Goal: Information Seeking & Learning: Learn about a topic

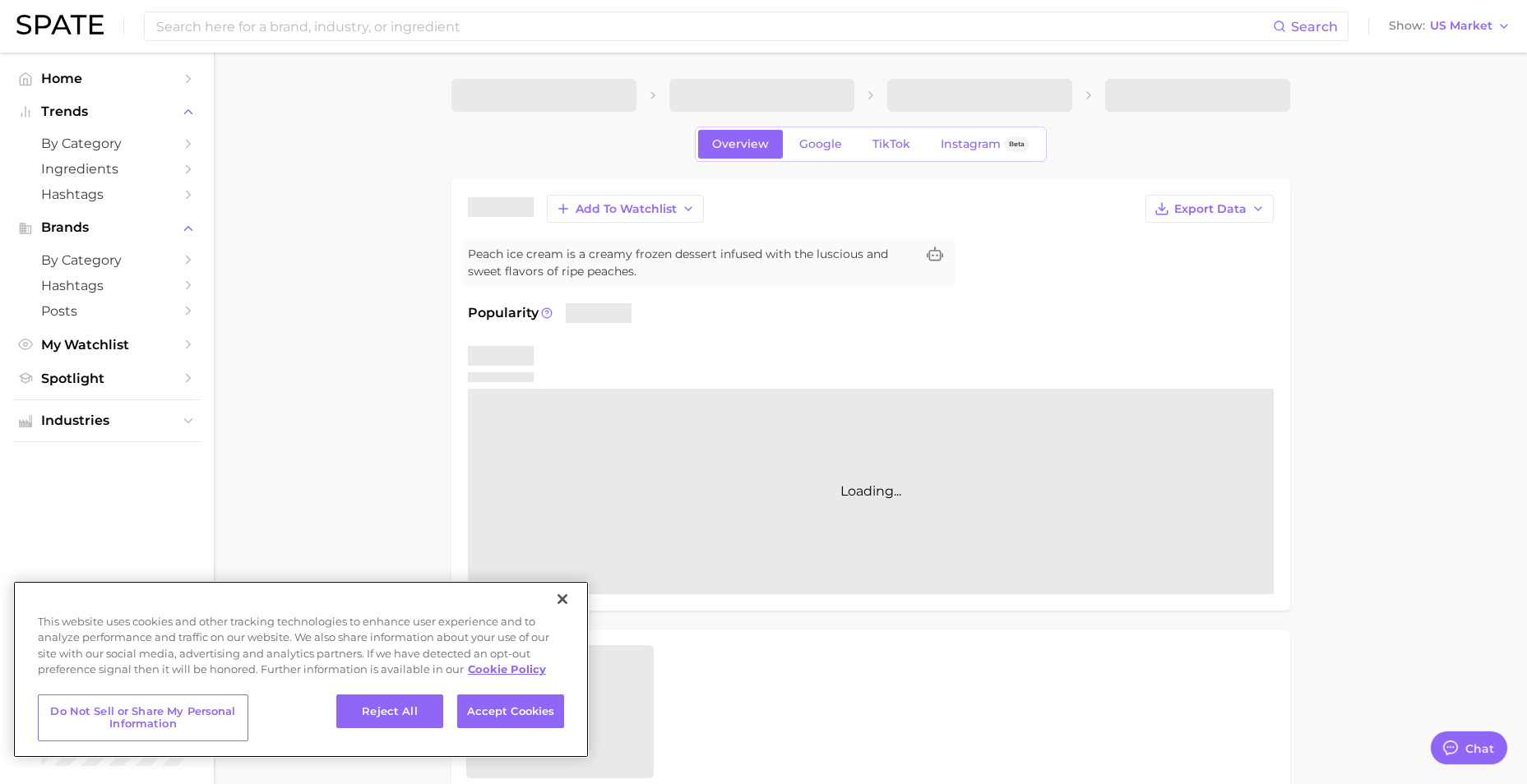
type textarea "x"
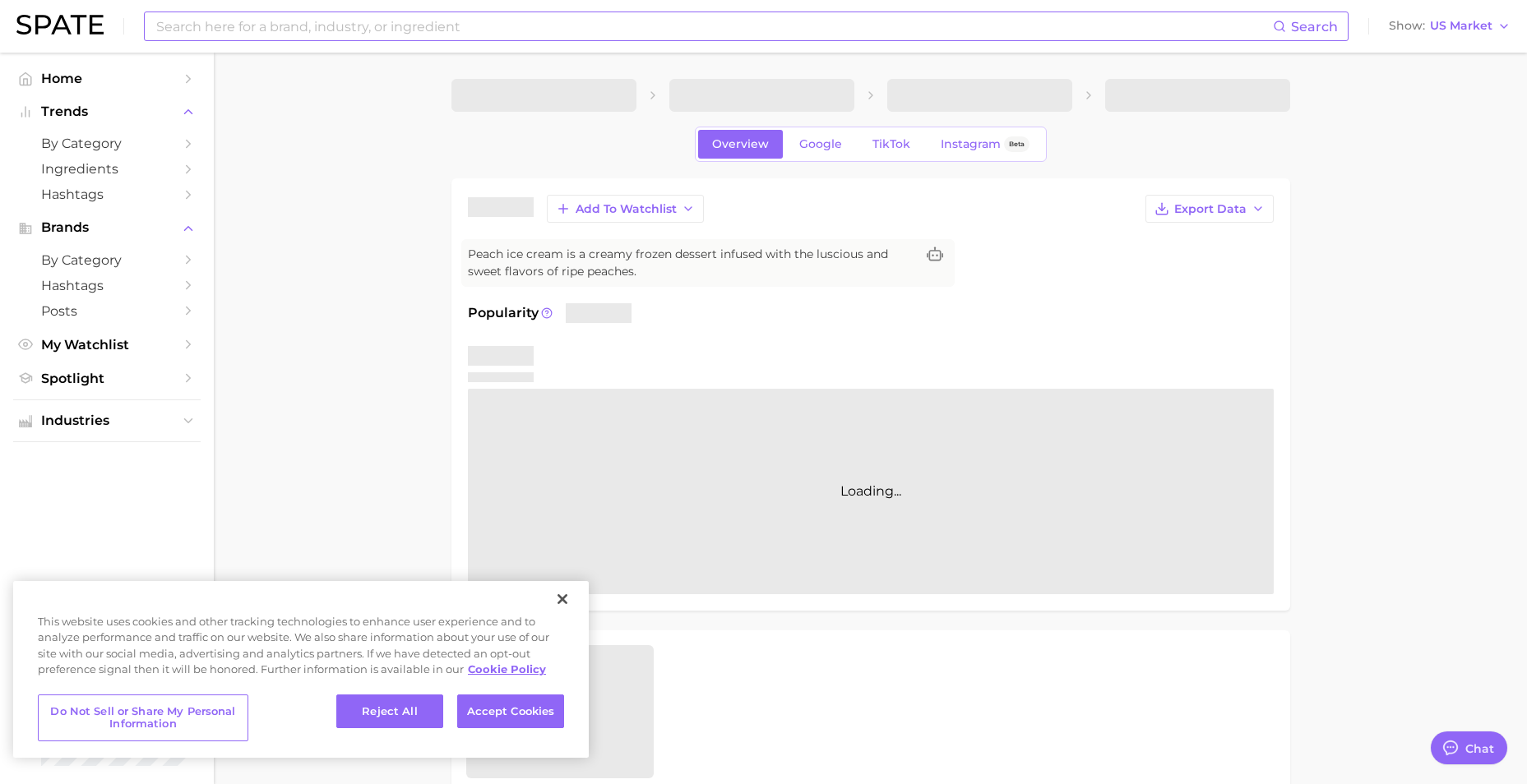
click at [418, 40] on input at bounding box center [713, 26] width 1119 height 28
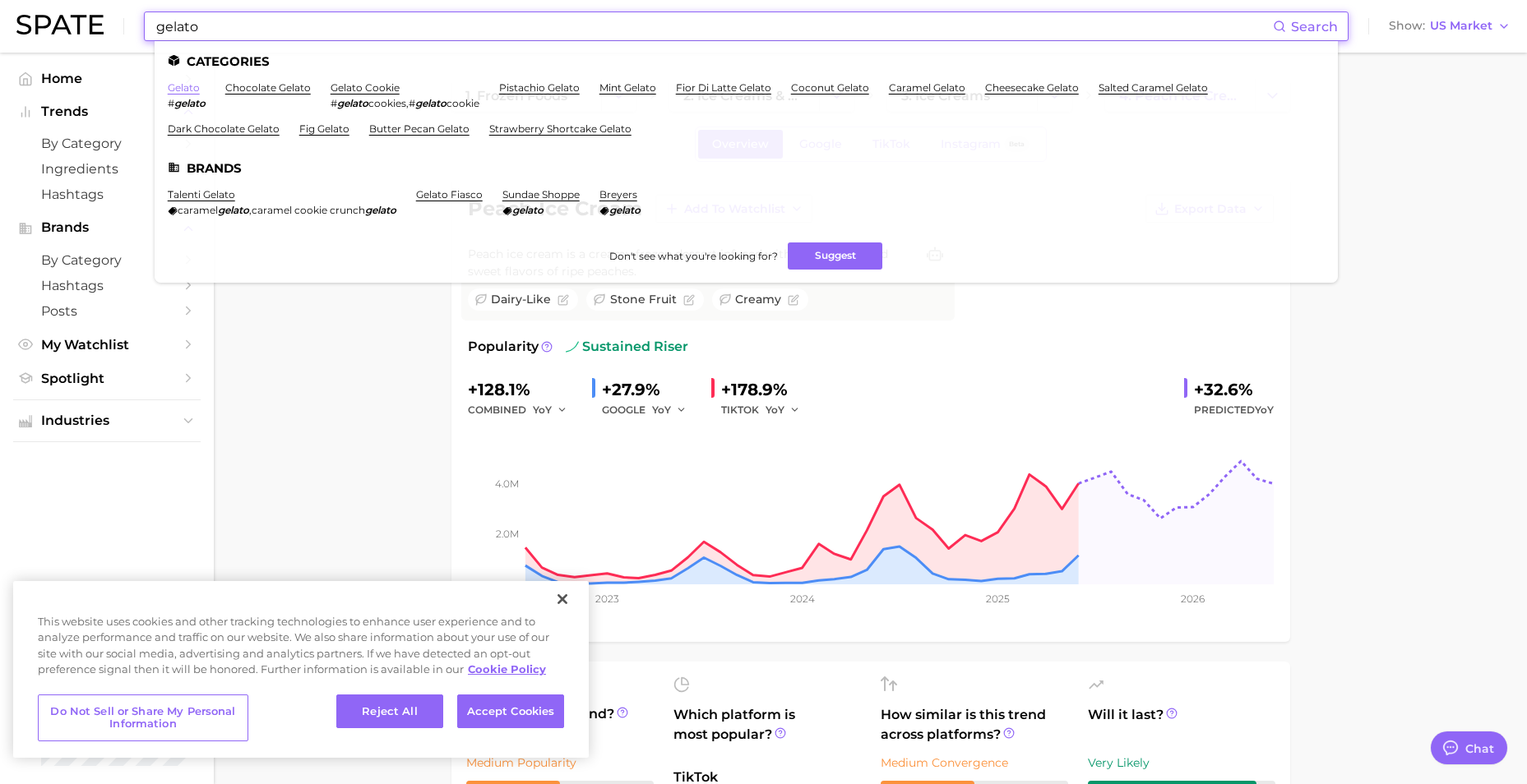
type input "gelato"
click at [183, 90] on link "gelato" at bounding box center [183, 87] width 32 height 12
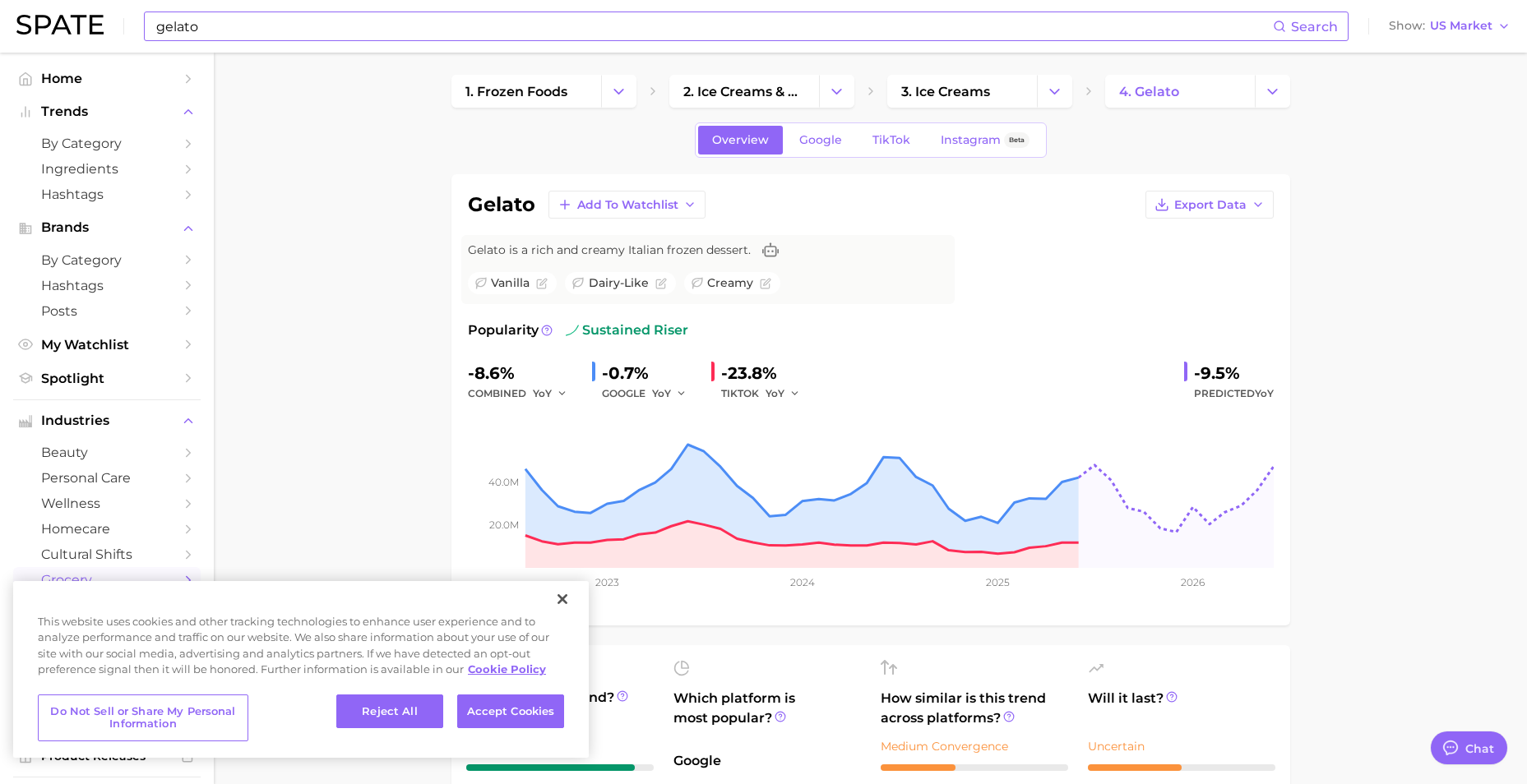
scroll to position [41, 0]
